Goal: Task Accomplishment & Management: Use online tool/utility

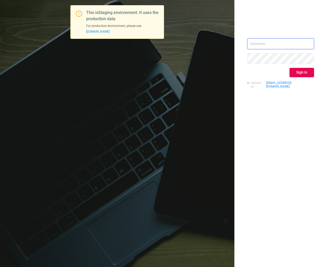
click at [271, 45] on input "text" at bounding box center [281, 43] width 67 height 11
type input "ispasojevic@mediaocean.com"
click at [308, 72] on button "Sign in" at bounding box center [302, 72] width 25 height 9
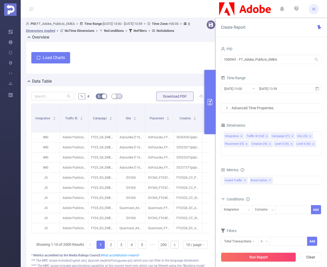
click at [54, 63] on button "Load Charts" at bounding box center [50, 57] width 39 height 11
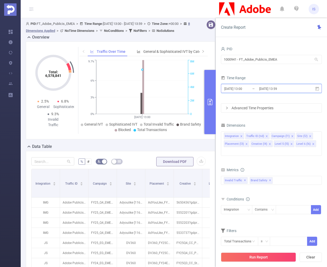
click at [318, 88] on icon at bounding box center [317, 88] width 5 height 5
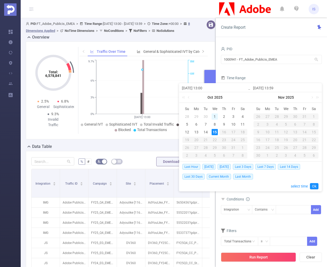
click at [213, 115] on div "1" at bounding box center [215, 116] width 6 height 6
click at [235, 116] on div "3" at bounding box center [233, 116] width 6 height 6
type input "[DATE] 13:00"
type input "[DATE] 13:59"
type input "[DATE] 13:00"
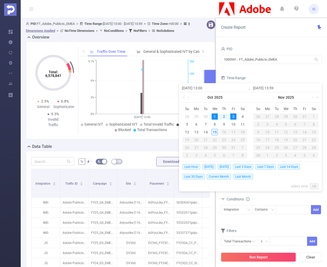
type input "[DATE] 13:59"
click at [318, 184] on link "Ok" at bounding box center [314, 186] width 9 height 6
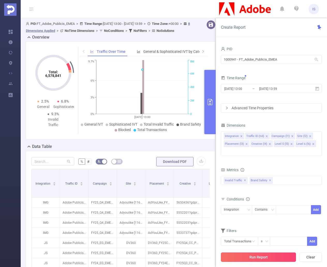
click at [265, 257] on button "Run Report" at bounding box center [258, 256] width 75 height 9
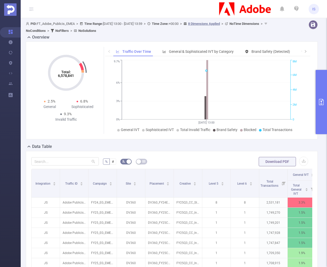
click at [321, 107] on button "primary" at bounding box center [321, 102] width 11 height 64
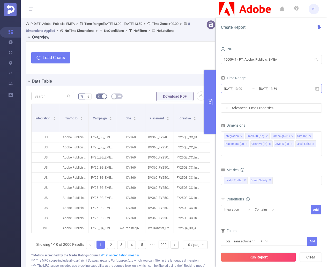
click at [285, 89] on input "[DATE] 13:59" at bounding box center [280, 88] width 42 height 7
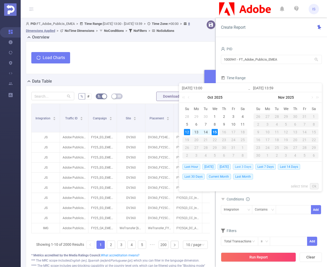
click at [249, 166] on span "Last 3 Days" at bounding box center [243, 167] width 20 height 6
type input "[DATE] 00:00"
type input "[DATE] 23:59"
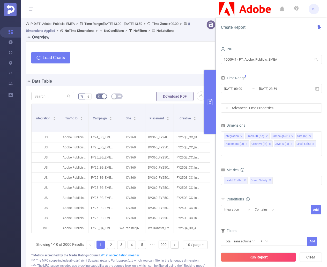
drag, startPoint x: 264, startPoint y: 256, endPoint x: 283, endPoint y: 253, distance: 19.0
click at [264, 256] on button "Run Report" at bounding box center [258, 256] width 75 height 9
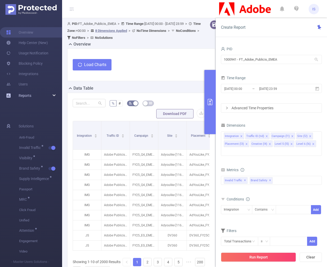
click at [52, 96] on div "Reports" at bounding box center [31, 95] width 62 height 10
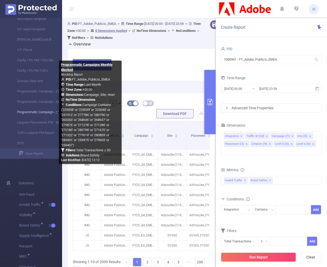
click at [32, 111] on link "Programmatic Campaigns Monthly Blocked" at bounding box center [33, 112] width 46 height 10
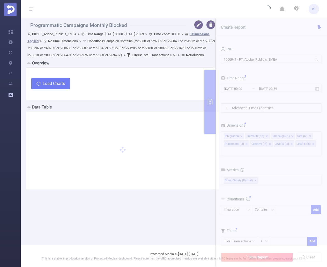
type input "[DATE] 00:00"
type input "[DATE] 23:59"
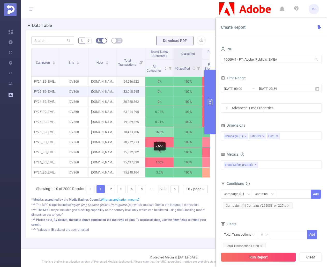
scroll to position [96, 0]
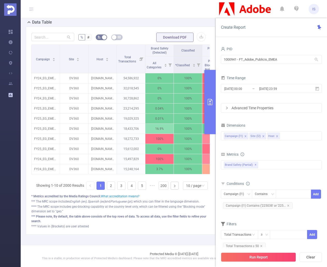
click at [208, 95] on button "primary" at bounding box center [210, 102] width 11 height 64
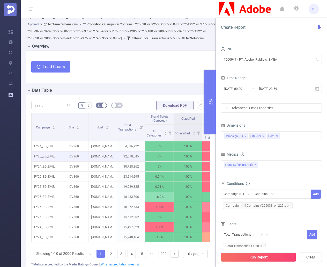
scroll to position [0, 0]
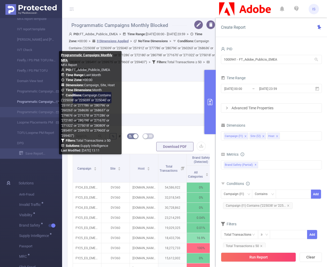
click at [37, 101] on link "Programmatic Campaigns Monthly MFA" at bounding box center [33, 102] width 46 height 10
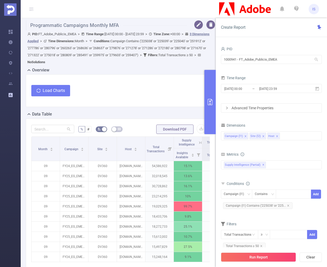
click at [47, 91] on button "Load Charts" at bounding box center [50, 90] width 39 height 11
